Goal: Task Accomplishment & Management: Use online tool/utility

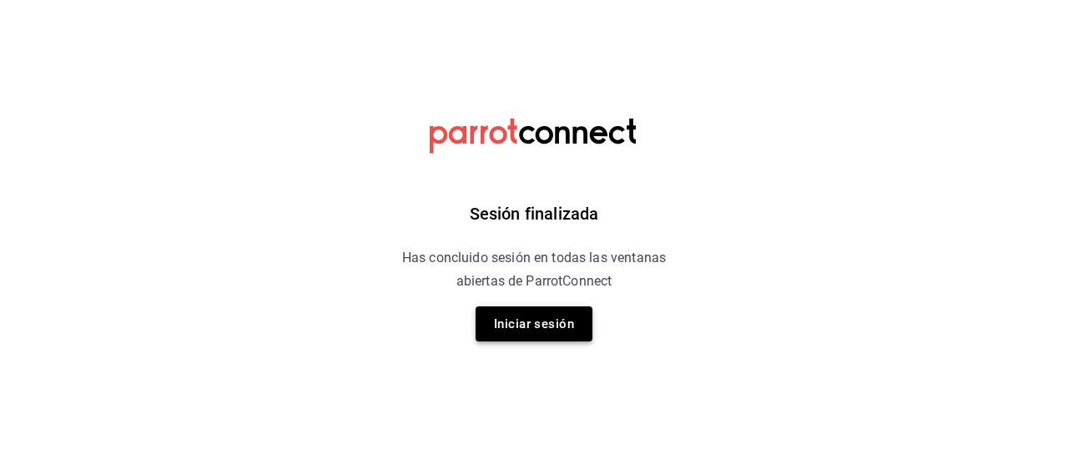
click at [556, 324] on button "Iniciar sesión" at bounding box center [534, 323] width 117 height 35
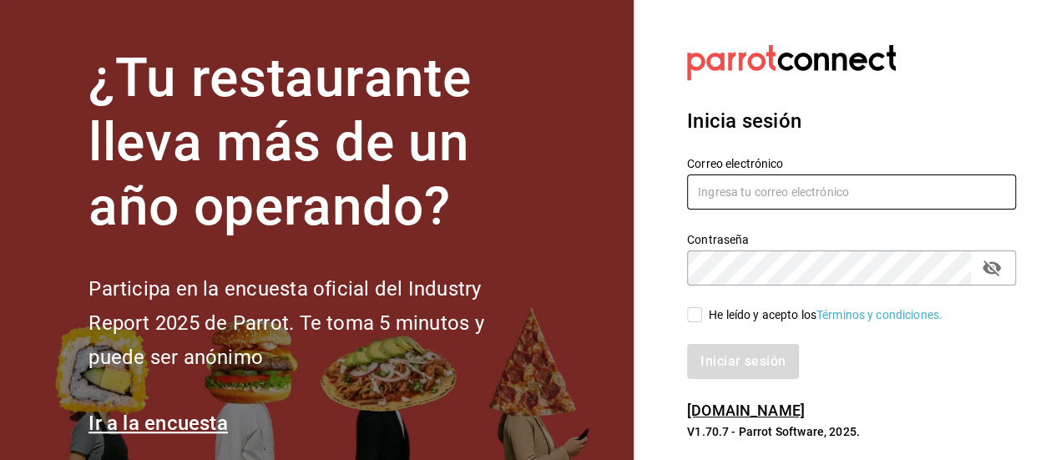
type input "[EMAIL_ADDRESS][PERSON_NAME][DOMAIN_NAME]"
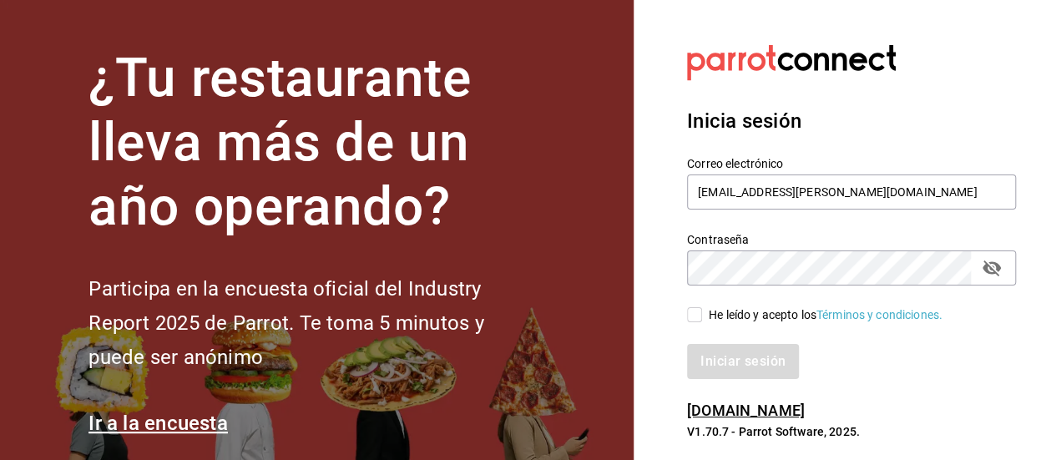
click at [687, 315] on input "He leído y acepto los Términos y condiciones." at bounding box center [694, 314] width 15 height 15
checkbox input "true"
click at [719, 354] on button "Iniciar sesión" at bounding box center [744, 361] width 114 height 35
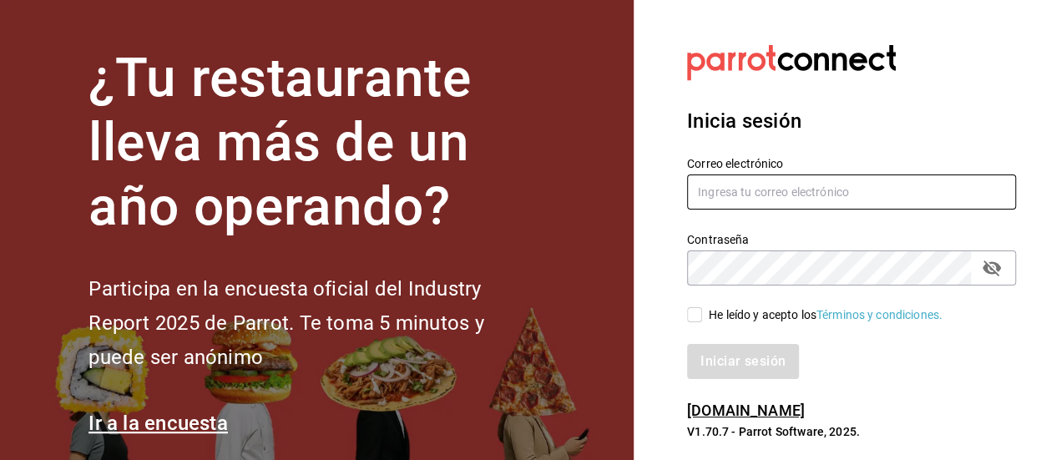
type input "vanesa.betancur@grupocosteno.com"
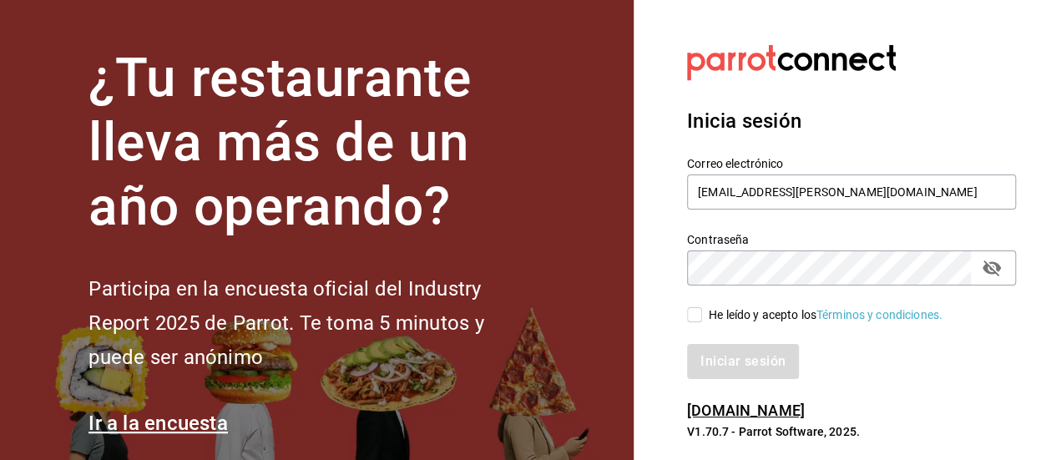
click at [692, 311] on input "He leído y acepto los Términos y condiciones." at bounding box center [694, 314] width 15 height 15
click at [731, 359] on button "Iniciar sesión" at bounding box center [744, 361] width 114 height 35
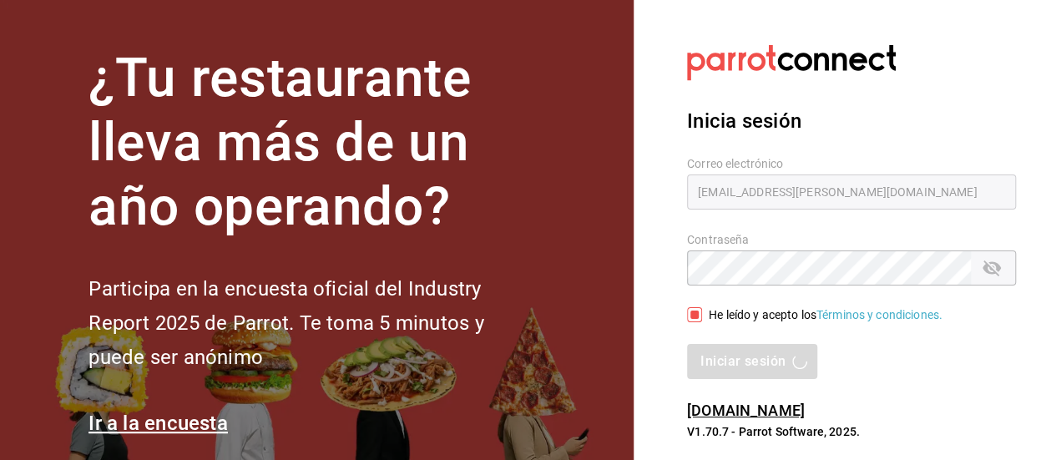
click at [693, 314] on input "He leído y acepto los Términos y condiciones." at bounding box center [694, 314] width 15 height 15
checkbox input "true"
click at [715, 368] on div "Iniciar sesión" at bounding box center [851, 361] width 329 height 35
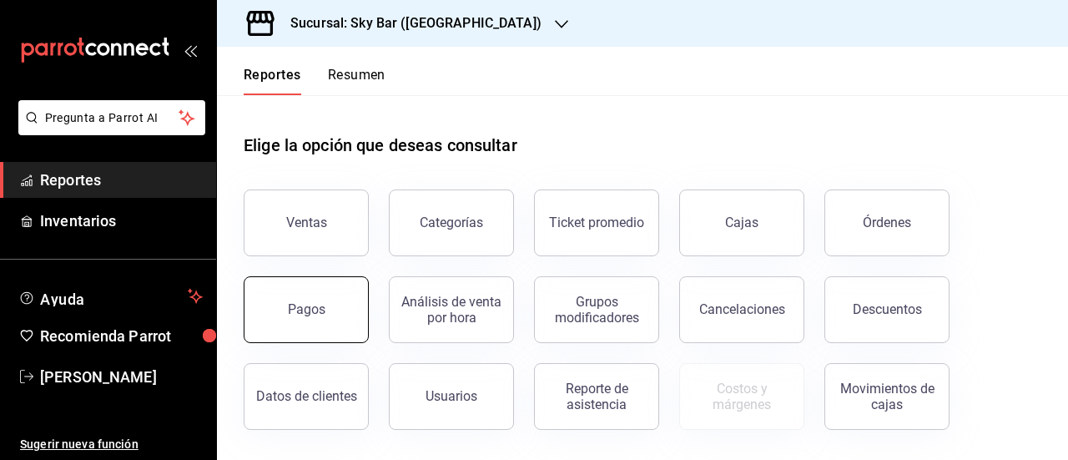
click at [356, 314] on button "Pagos" at bounding box center [306, 309] width 125 height 67
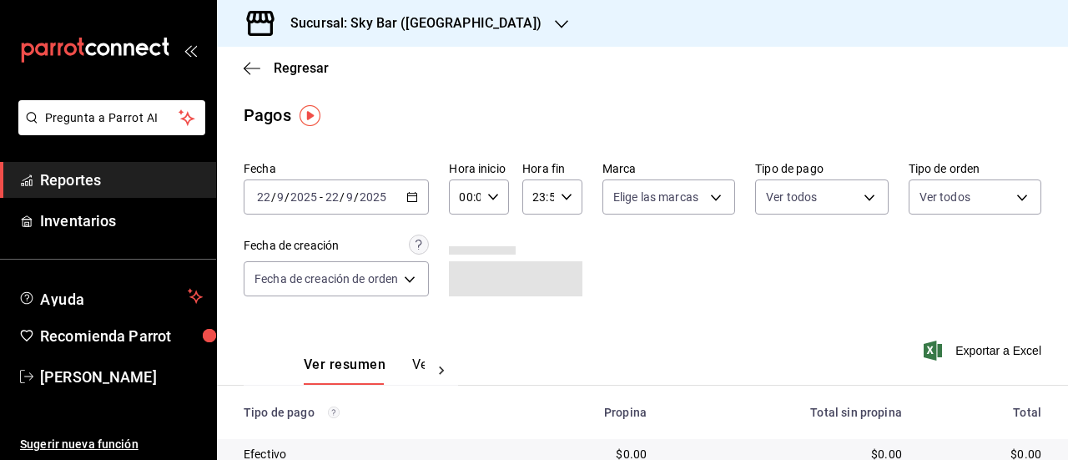
click at [417, 199] on \(Stroke\) "button" at bounding box center [412, 197] width 10 height 9
click at [454, 28] on h3 "Sucursal: Sky Bar ([GEOGRAPHIC_DATA])" at bounding box center [409, 23] width 265 height 20
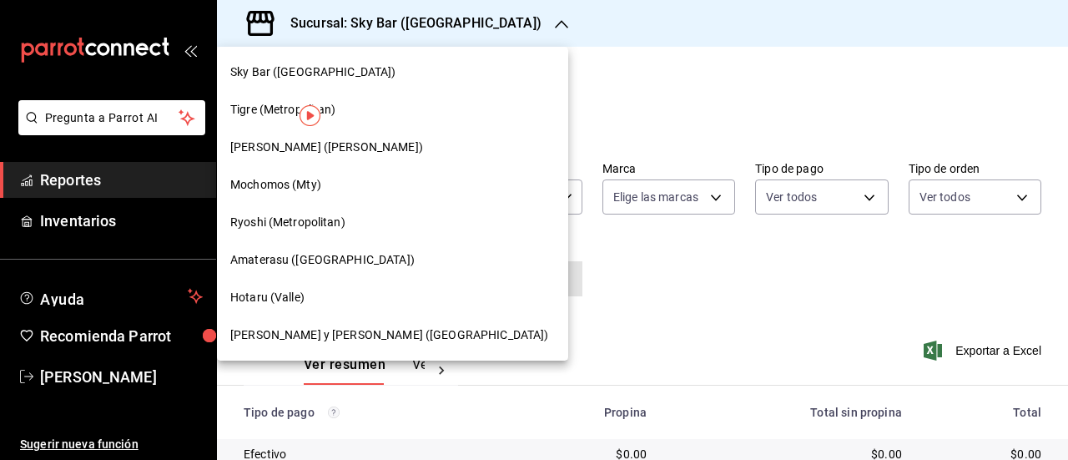
click at [295, 220] on span "Ryoshi (Metropolitan)" at bounding box center [287, 223] width 115 height 18
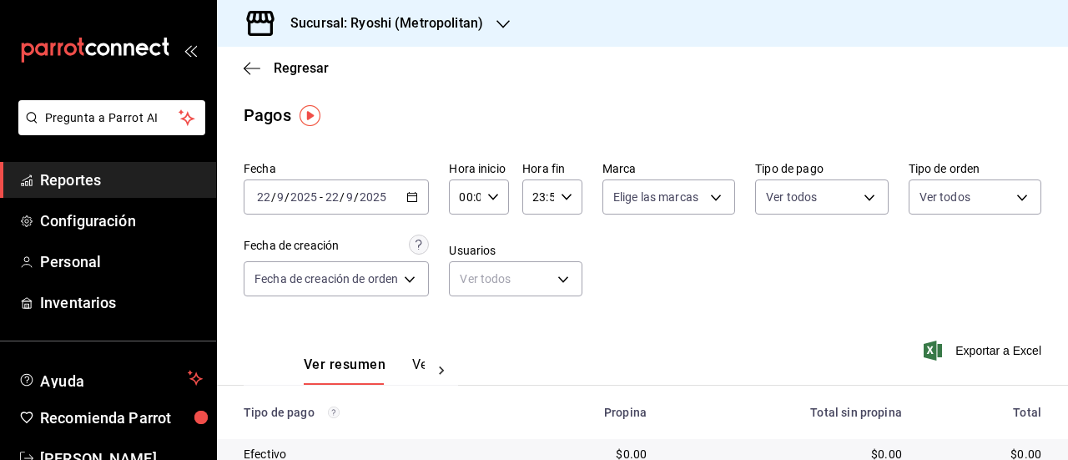
click at [417, 199] on \(Stroke\) "button" at bounding box center [412, 197] width 10 height 9
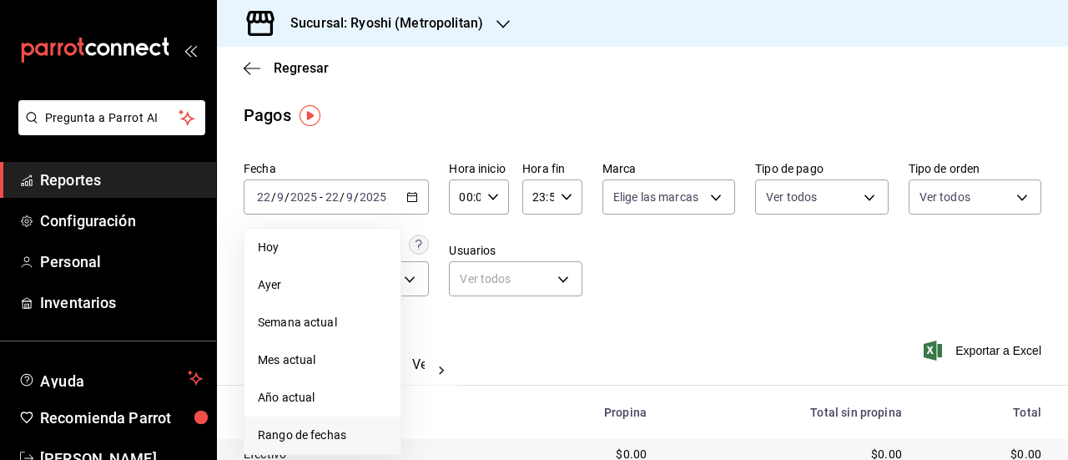
click at [305, 428] on span "Rango de fechas" at bounding box center [322, 436] width 129 height 18
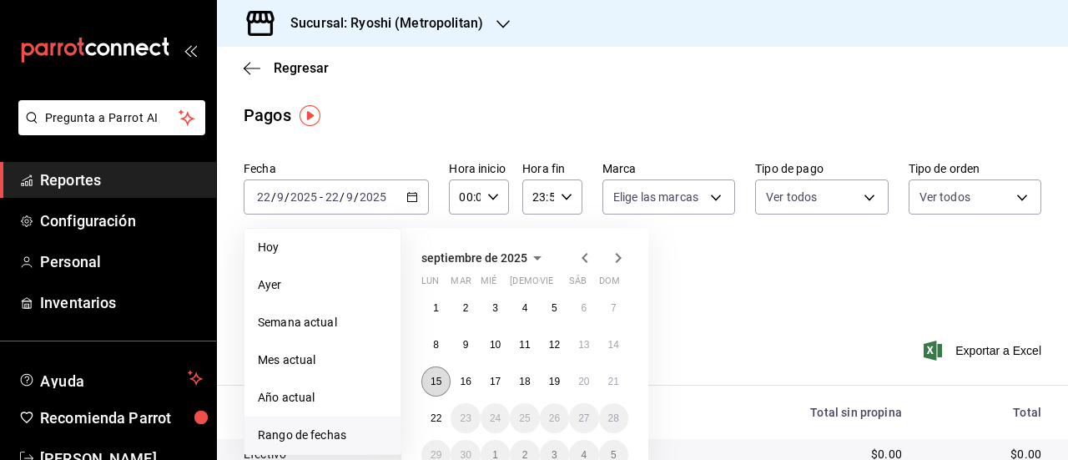
click at [430, 377] on button "15" at bounding box center [435, 381] width 29 height 30
click at [437, 414] on abbr "22" at bounding box center [436, 418] width 11 height 12
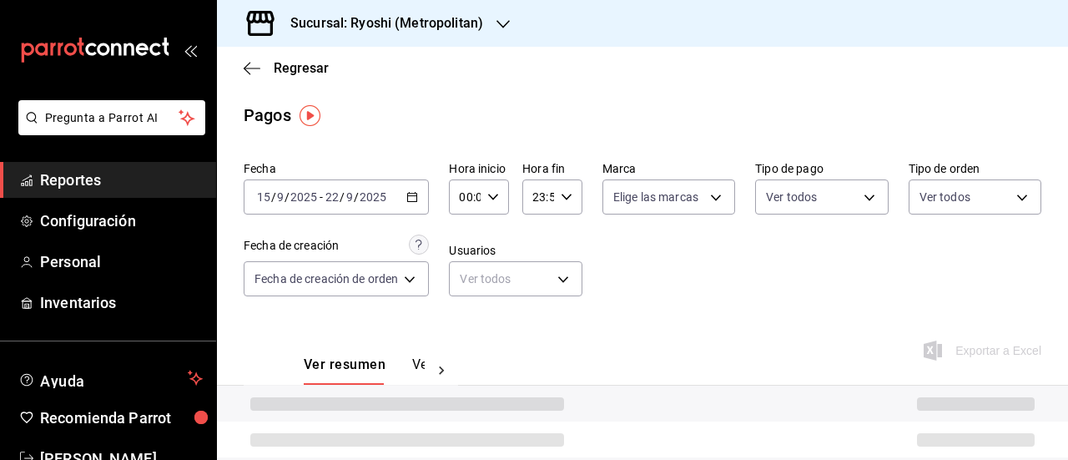
click at [493, 208] on div "00:00 Hora inicio" at bounding box center [479, 196] width 60 height 35
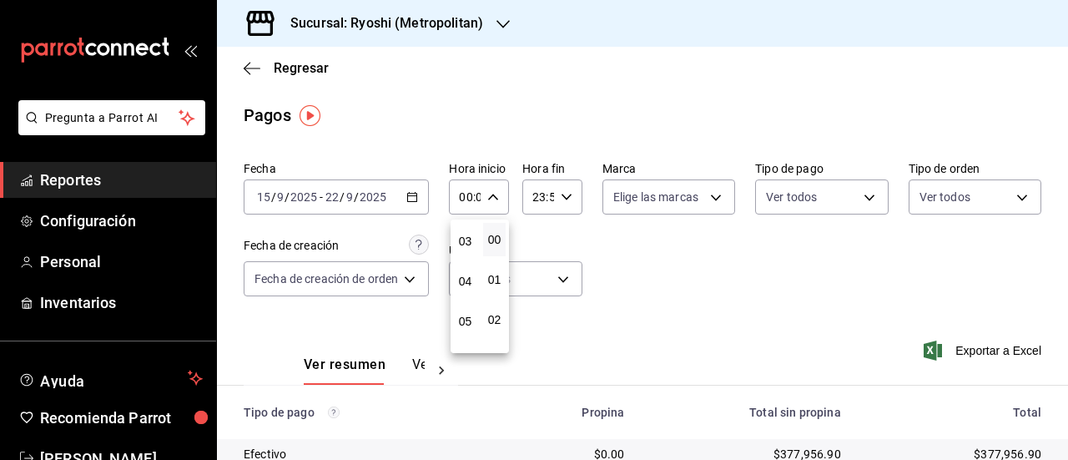
scroll to position [136, 0]
click at [463, 295] on button "05" at bounding box center [465, 303] width 23 height 33
type input "05:00"
click at [563, 193] on div at bounding box center [534, 230] width 1068 height 460
click at [564, 198] on icon "button" at bounding box center [567, 197] width 12 height 12
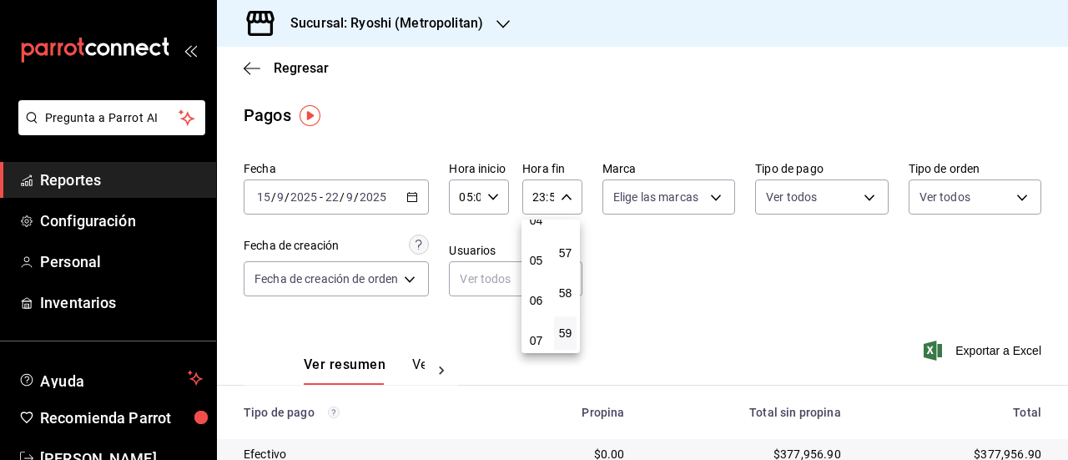
scroll to position [180, 0]
click at [533, 228] on button "04" at bounding box center [536, 219] width 23 height 33
type input "04:59"
click at [727, 279] on div at bounding box center [534, 230] width 1068 height 460
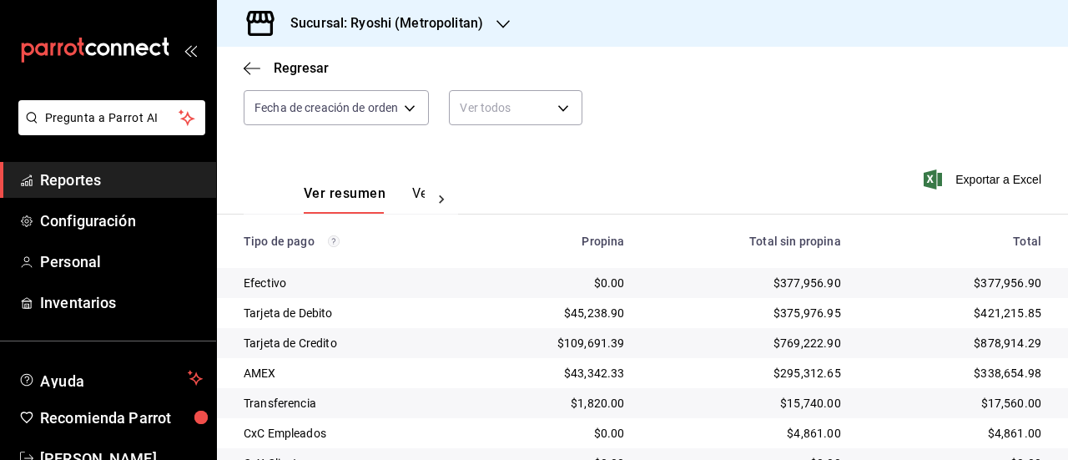
scroll to position [174, 0]
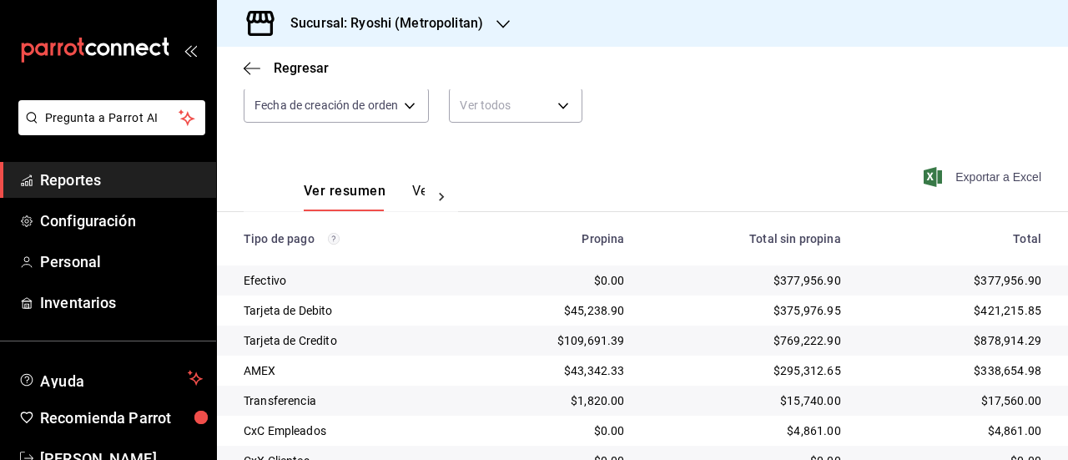
click at [977, 176] on span "Exportar a Excel" at bounding box center [984, 177] width 114 height 20
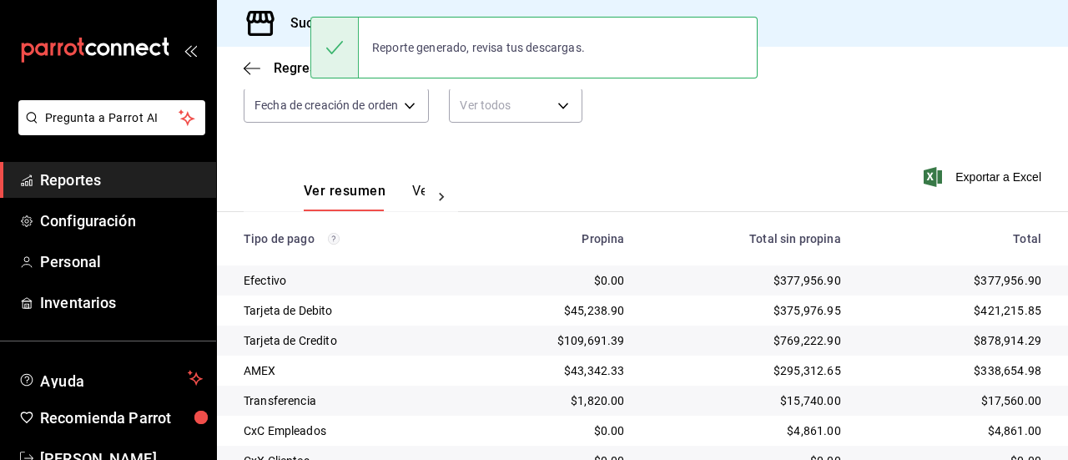
click at [648, 98] on div "Fecha 2025-09-15 15 / 9 / 2025 - 2025-09-22 22 / 9 / 2025 Hora inicio 05:00 Hor…" at bounding box center [643, 62] width 798 height 162
click at [293, 21] on h3 "Sucursal: Ryoshi (Metropolitan)" at bounding box center [380, 23] width 206 height 20
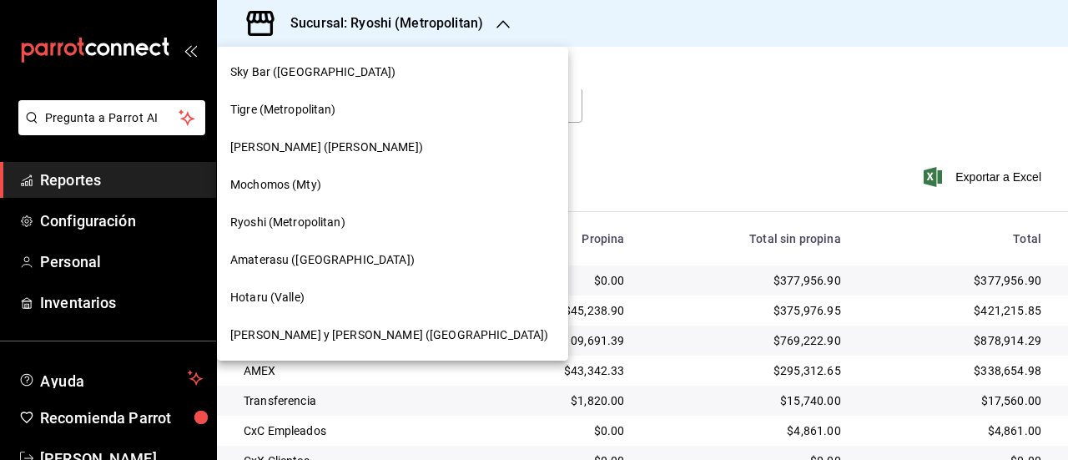
click at [257, 295] on span "Hotaru (Valle)" at bounding box center [267, 298] width 74 height 18
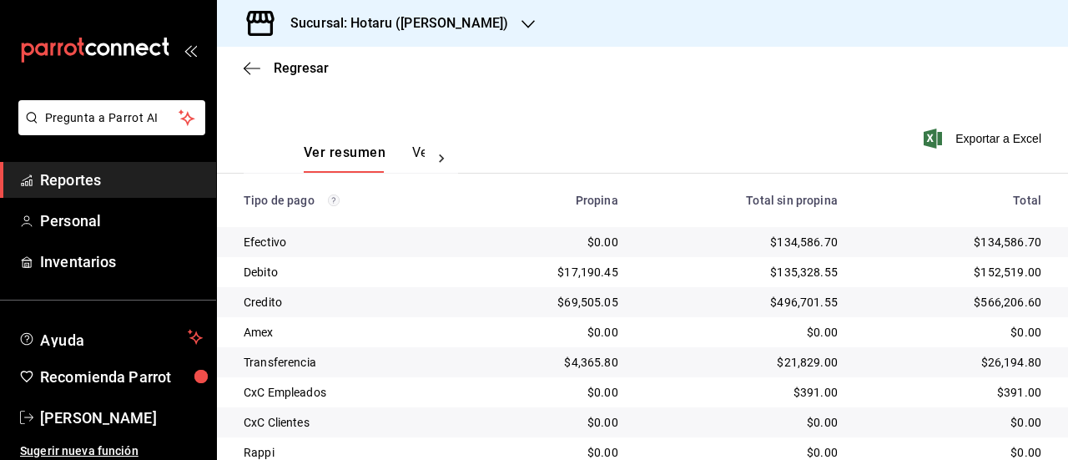
scroll to position [229, 0]
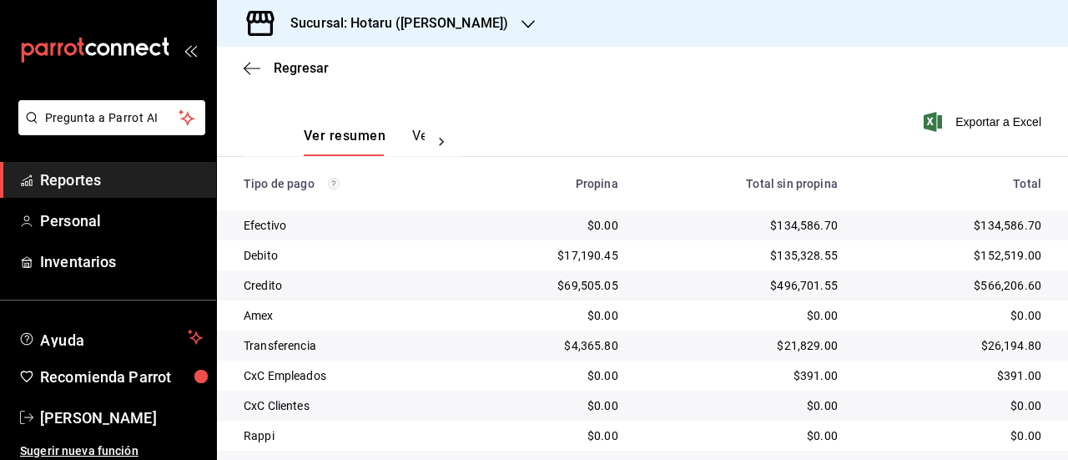
click at [384, 16] on h3 "Sucursal: Hotaru (Valle)" at bounding box center [392, 23] width 231 height 20
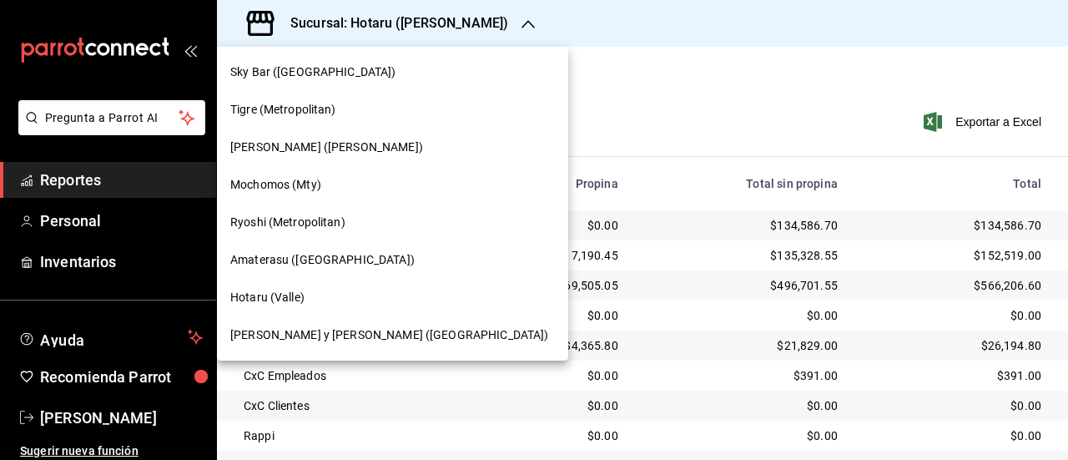
click at [296, 158] on div "Ichikani Sushi (Vasconcelos)" at bounding box center [392, 148] width 351 height 38
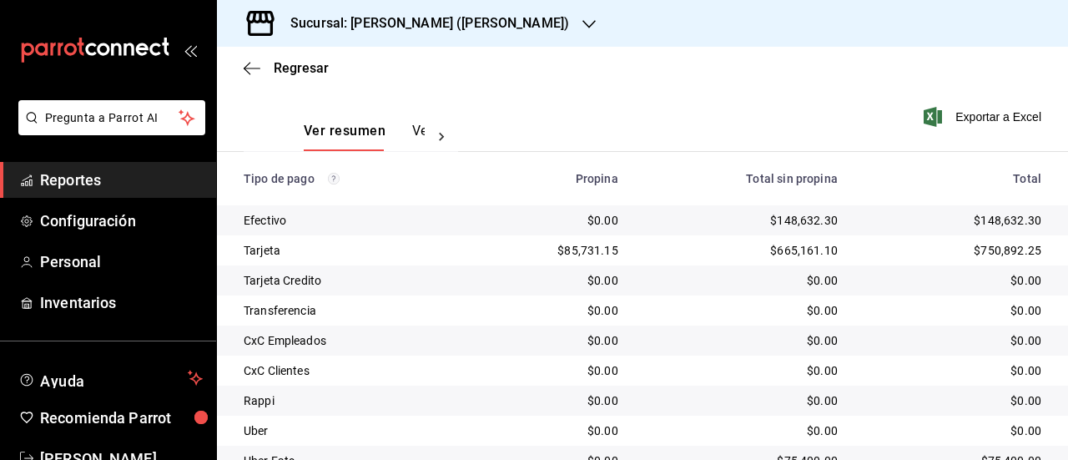
scroll to position [242, 0]
